Goal: Task Accomplishment & Management: Manage account settings

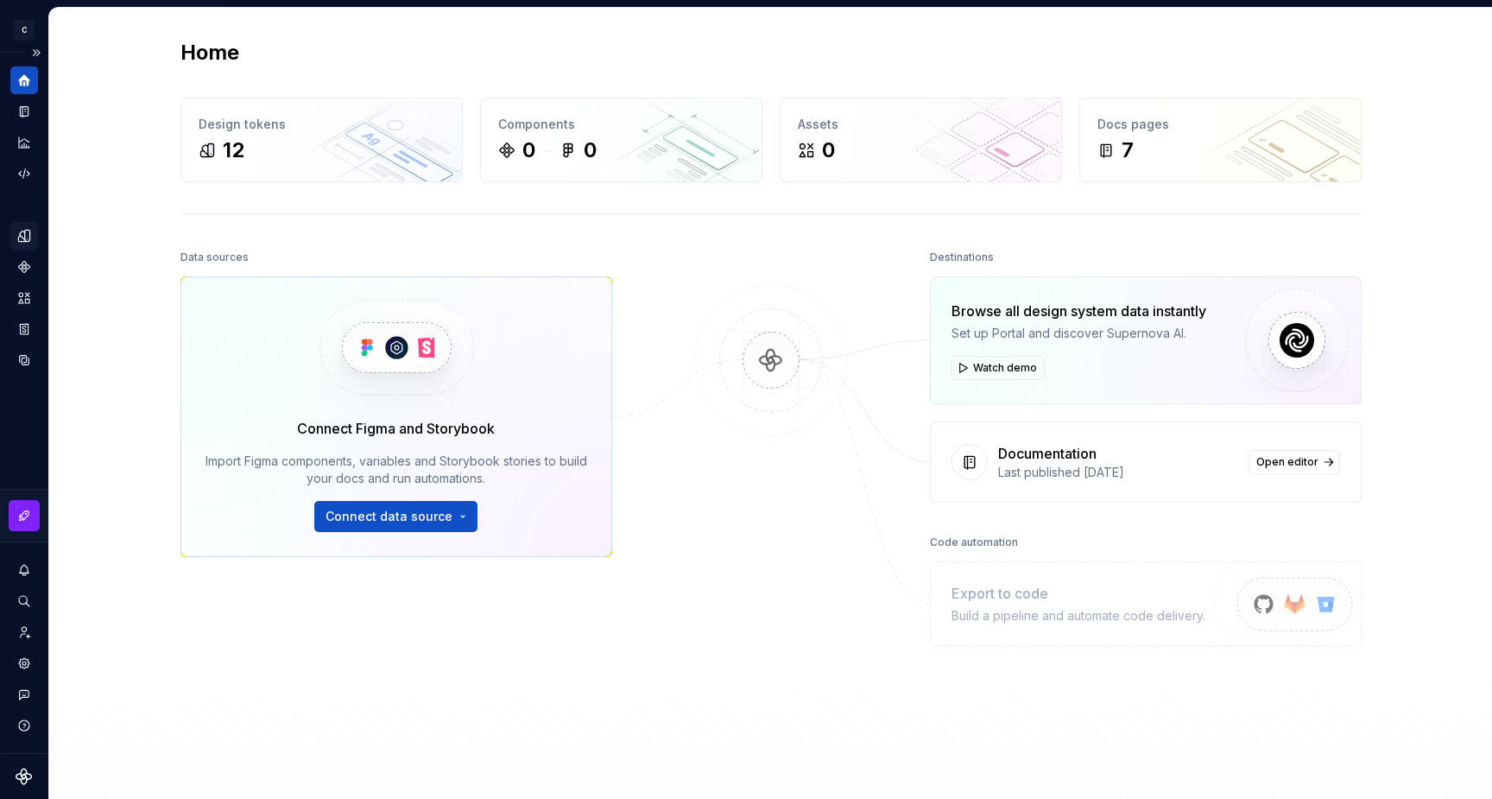
click at [27, 238] on icon "Design tokens" at bounding box center [23, 235] width 11 height 11
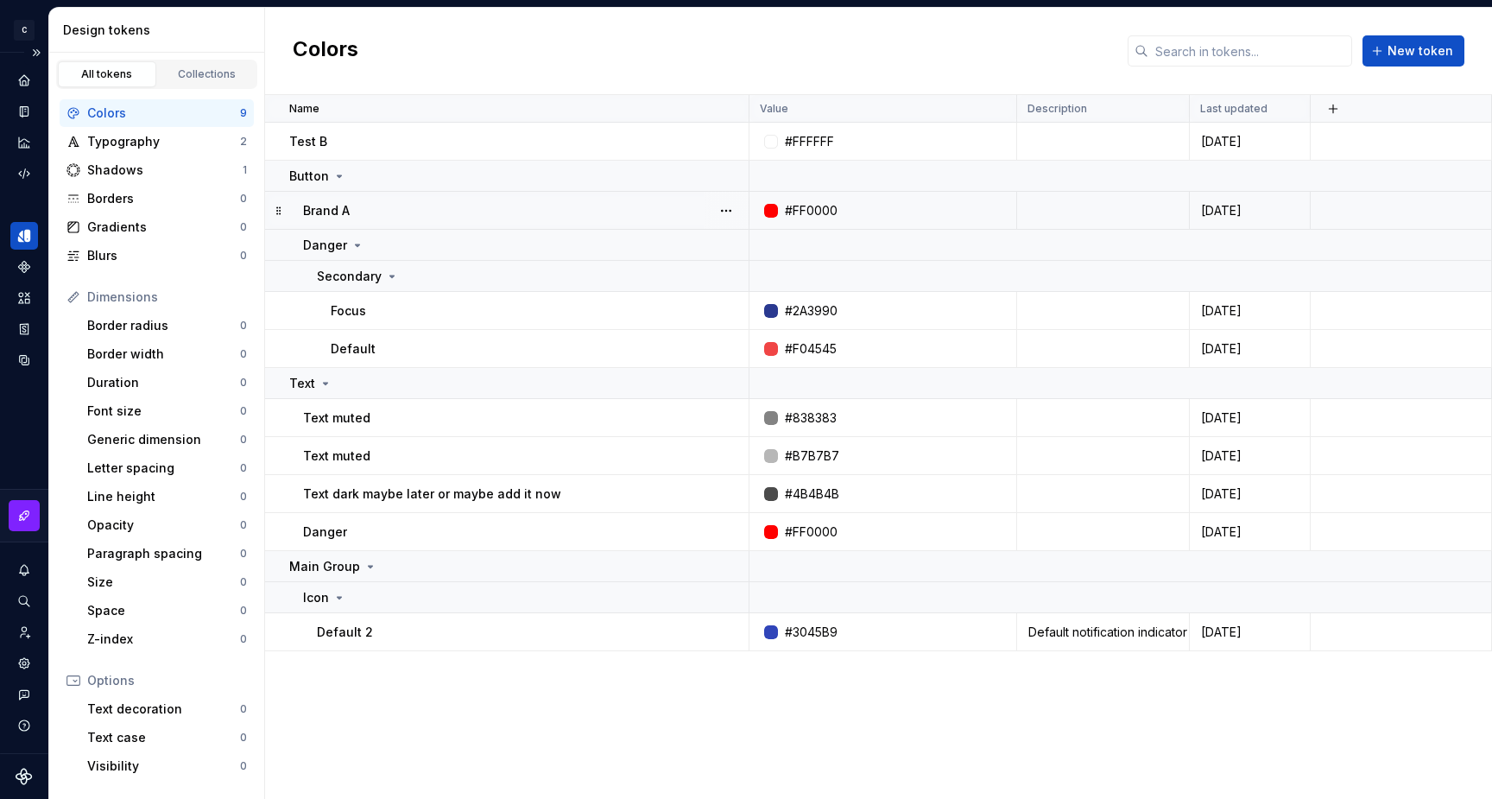
click at [814, 211] on div "#FF0000" at bounding box center [811, 210] width 53 height 17
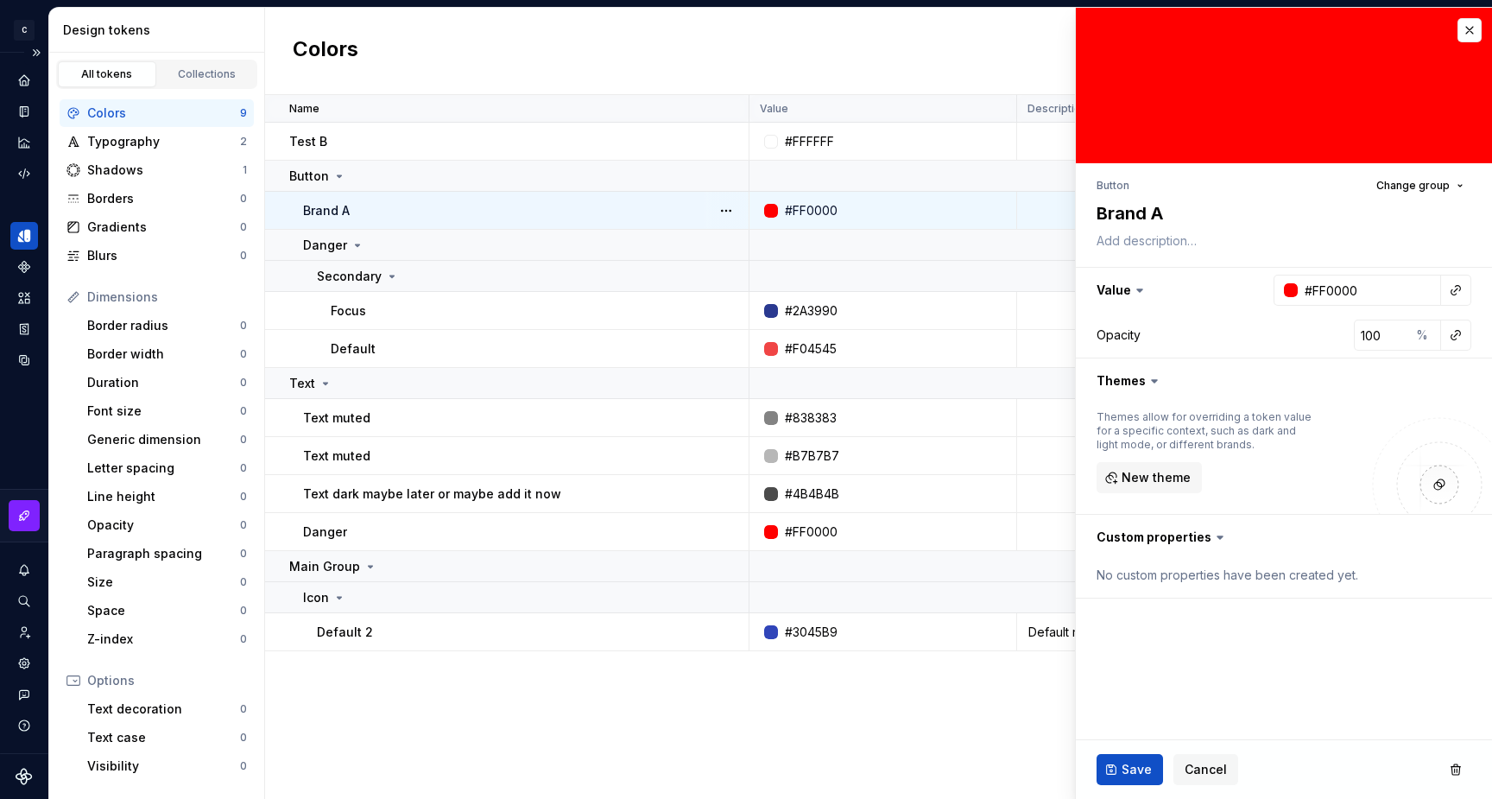
click at [774, 210] on div at bounding box center [771, 211] width 14 height 14
click at [1292, 288] on div at bounding box center [1291, 290] width 14 height 14
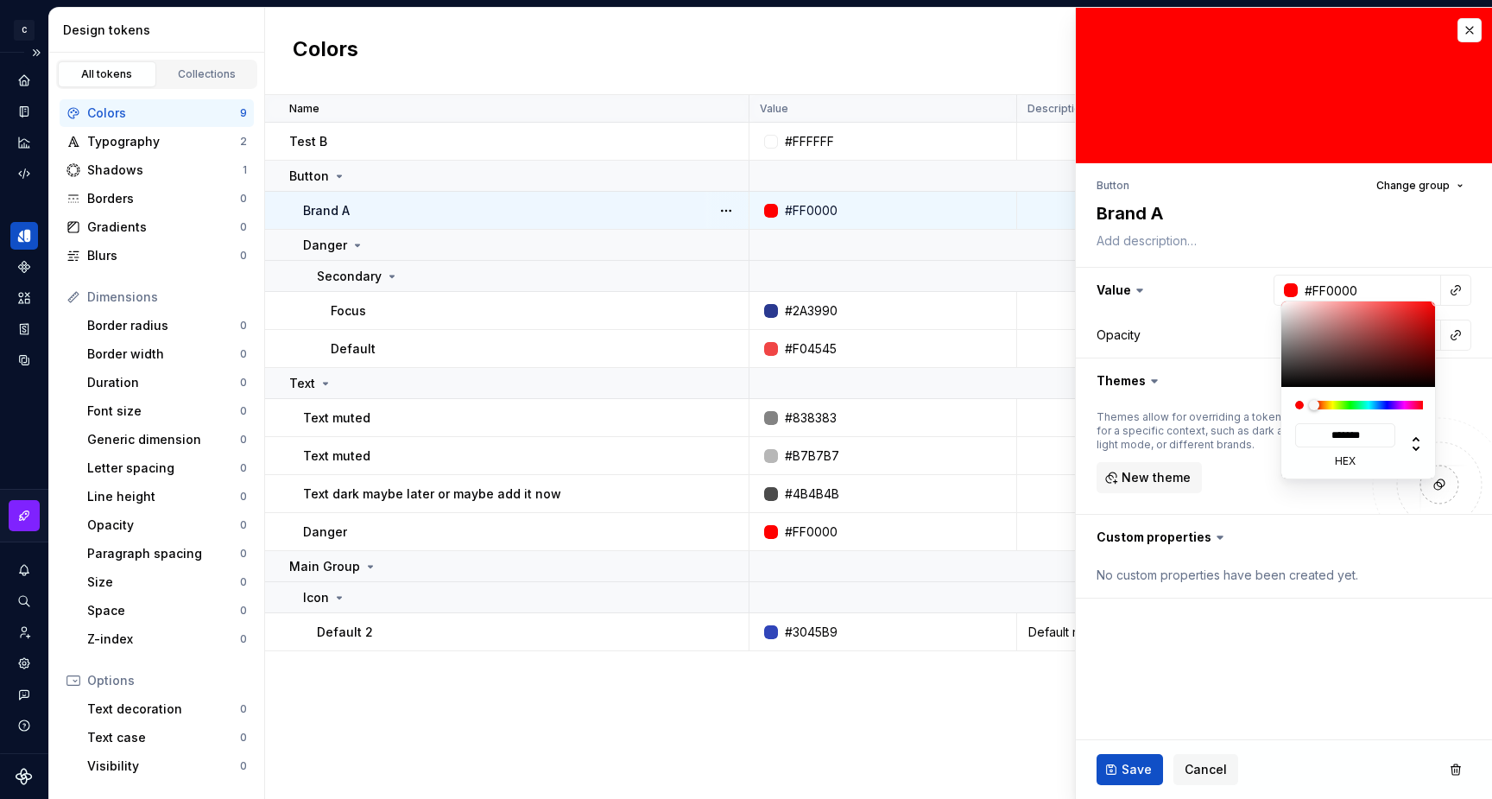
click at [1292, 288] on html "C My Design System S Design system data Design tokens All tokens Collections Co…" at bounding box center [746, 399] width 1492 height 799
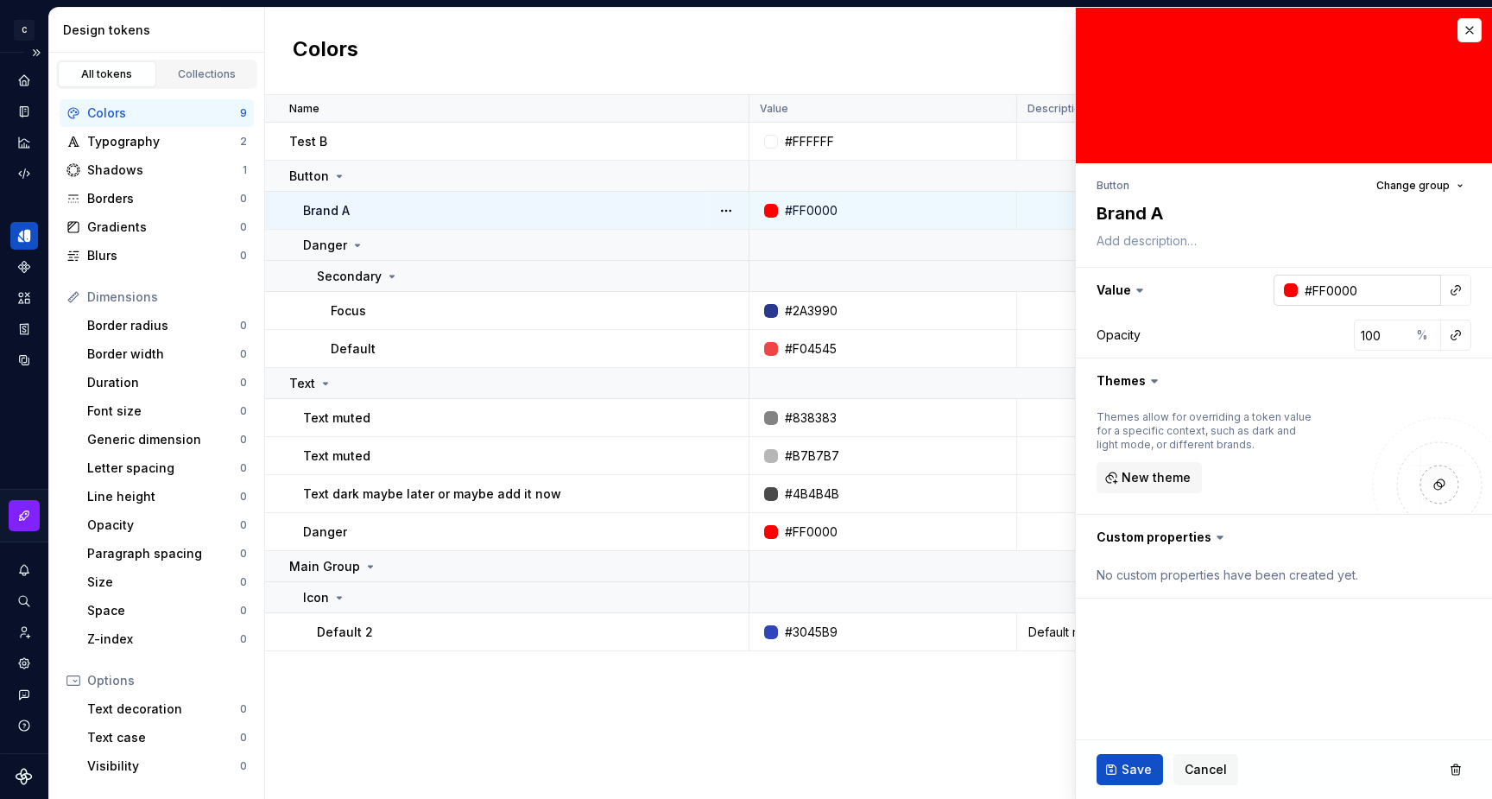
click at [1332, 288] on input "#FF0000" at bounding box center [1369, 290] width 143 height 31
type textarea "*"
click at [1288, 288] on div at bounding box center [1291, 290] width 14 height 14
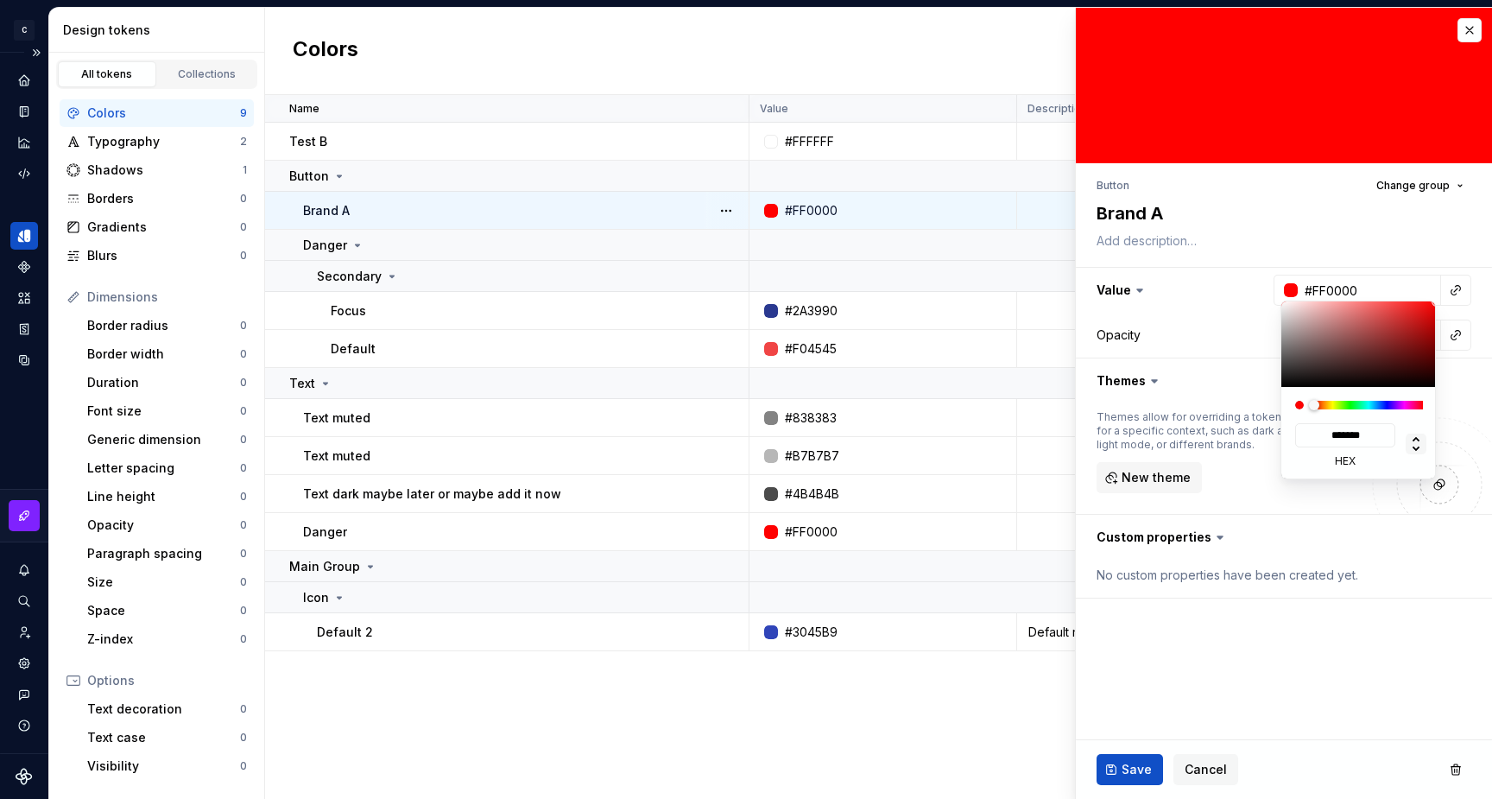
click at [1411, 440] on icon at bounding box center [1416, 444] width 21 height 21
type input "*"
type input "****"
type input "***"
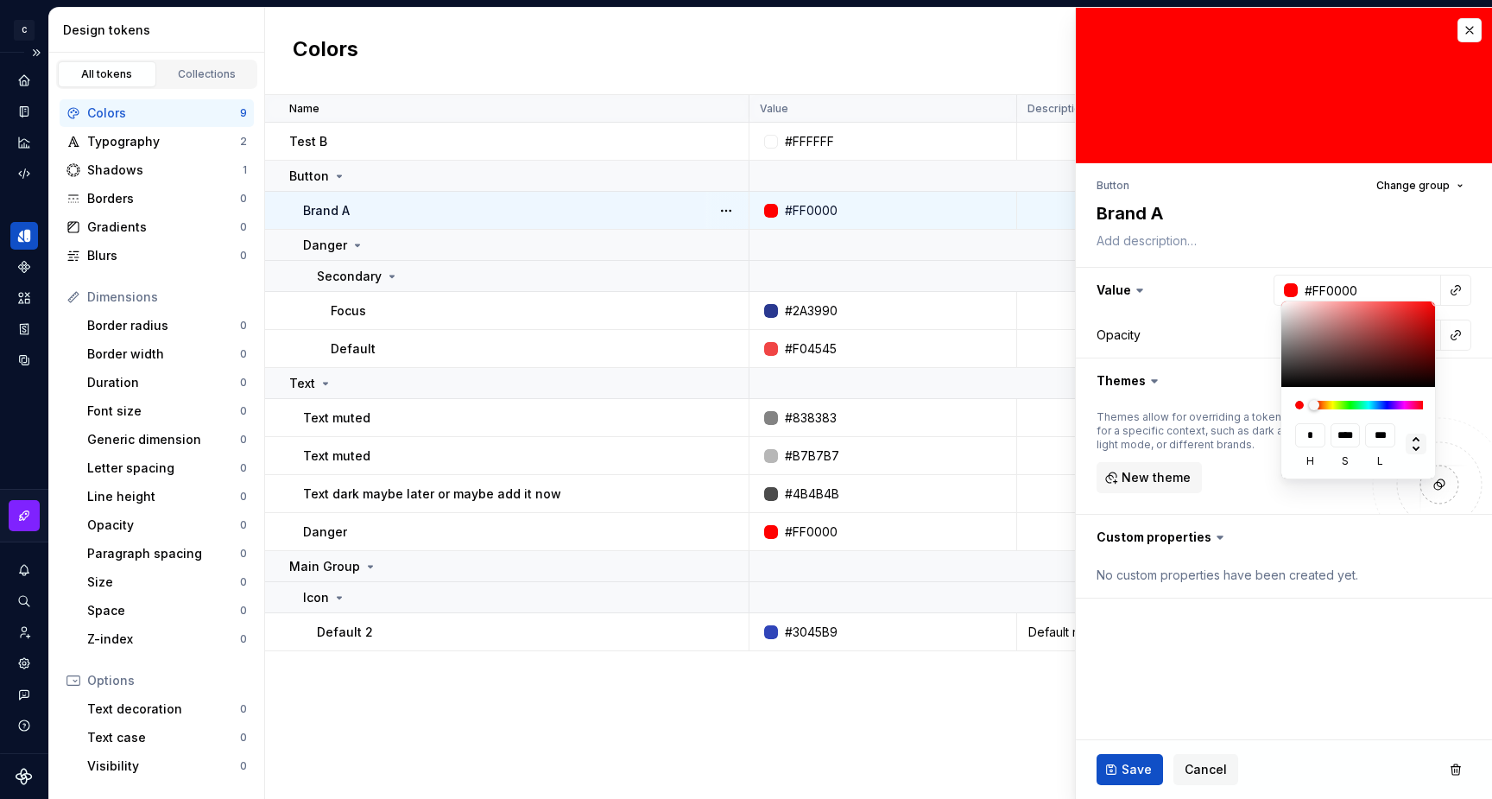
click at [1411, 440] on icon at bounding box center [1416, 444] width 21 height 21
type input "***"
click at [1416, 456] on div at bounding box center [1410, 445] width 28 height 45
click at [1416, 455] on div at bounding box center [1410, 445] width 28 height 45
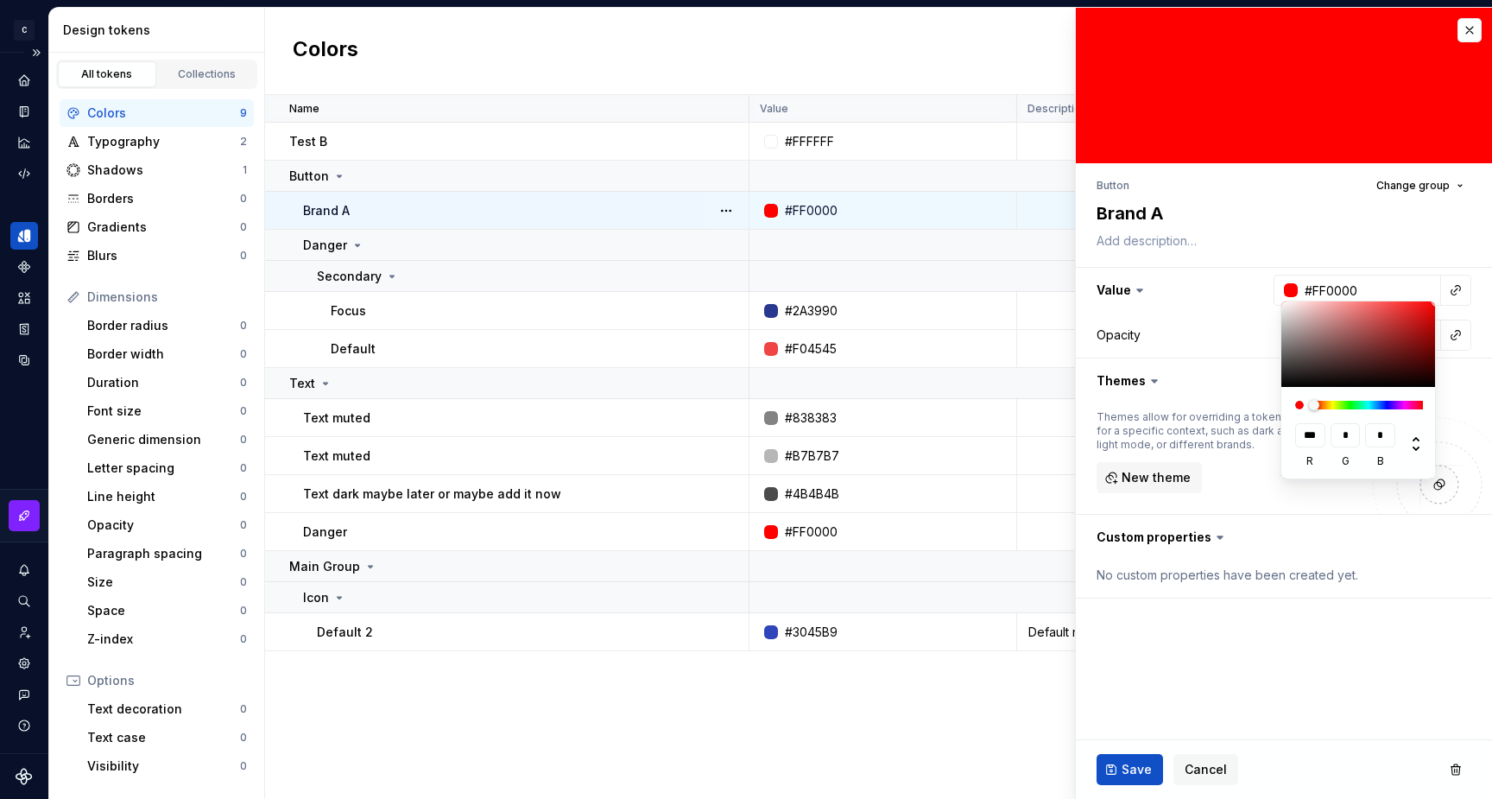
click at [1416, 455] on div at bounding box center [1410, 445] width 28 height 45
type textarea "*"
